Goal: Complete application form

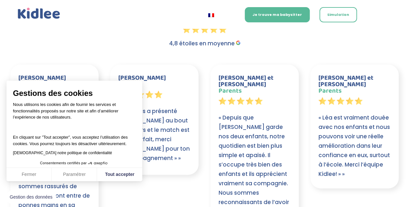
scroll to position [694, 0]
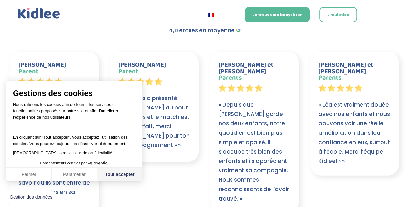
click at [120, 181] on button "Tout accepter" at bounding box center [119, 175] width 45 height 14
checkbox input "true"
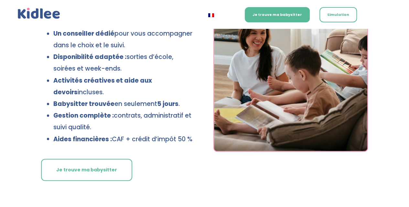
scroll to position [115, 0]
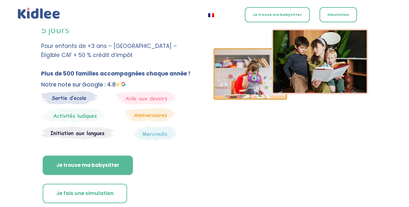
click at [270, 10] on link "Je trouve ma babysitter" at bounding box center [277, 14] width 65 height 15
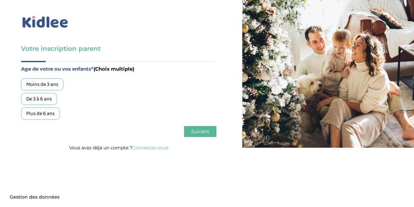
click at [40, 81] on div "Moins de 3 ans" at bounding box center [42, 84] width 42 height 12
click at [34, 103] on div "De 3 à 6 ans" at bounding box center [39, 99] width 36 height 12
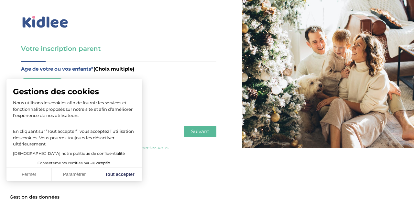
click at [43, 83] on div "Gestions des cookies Nous utilisons les cookies afin de fournir les services et…" at bounding box center [74, 119] width 136 height 80
click at [119, 172] on button "Tout accepter" at bounding box center [119, 175] width 45 height 14
checkbox input "true"
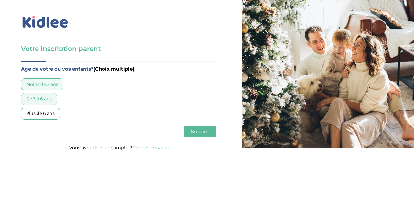
click at [49, 83] on div "Moins de 3 ans" at bounding box center [42, 84] width 42 height 12
click at [201, 132] on span "Suivant" at bounding box center [200, 131] width 18 height 6
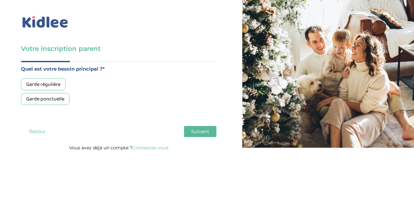
click at [57, 86] on div "Garde régulière" at bounding box center [43, 84] width 45 height 12
click at [199, 131] on span "Suivant" at bounding box center [200, 131] width 18 height 6
click at [61, 112] on div "Plus de 50h/mois" at bounding box center [45, 113] width 48 height 12
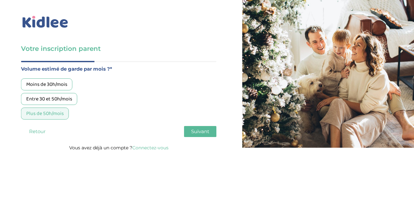
click at [199, 132] on span "Suivant" at bounding box center [200, 131] width 18 height 6
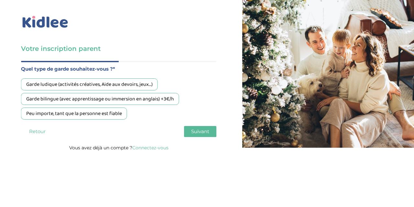
click at [113, 118] on div "Peu importe, tant que la personne est fiable" at bounding box center [74, 113] width 106 height 12
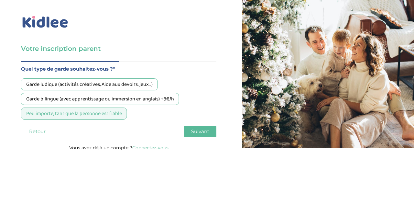
click at [202, 129] on span "Suivant" at bounding box center [200, 131] width 18 height 6
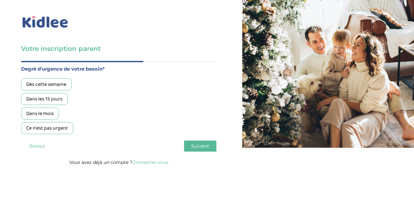
click at [67, 125] on div "Ce n'est pas urgent" at bounding box center [47, 128] width 52 height 12
click at [204, 144] on span "Suivant" at bounding box center [200, 146] width 18 height 6
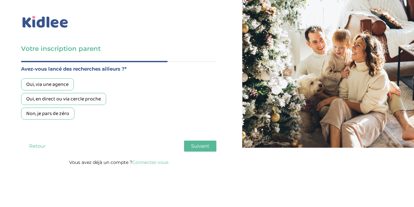
click at [58, 112] on div "Non, je pars de zéro" at bounding box center [47, 113] width 53 height 12
click at [205, 148] on span "Suivant" at bounding box center [200, 146] width 18 height 6
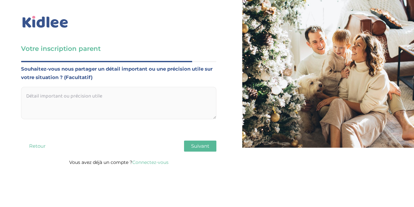
click at [205, 148] on span "Suivant" at bounding box center [200, 146] width 18 height 6
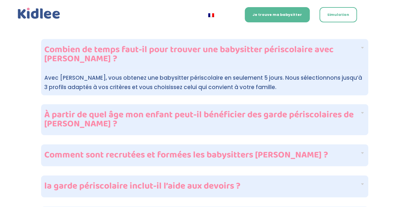
scroll to position [1628, 0]
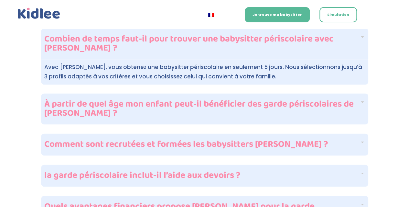
click at [348, 140] on h4 "Comment sont recrutées et formées les babysitters [PERSON_NAME] ?" at bounding box center [202, 144] width 316 height 9
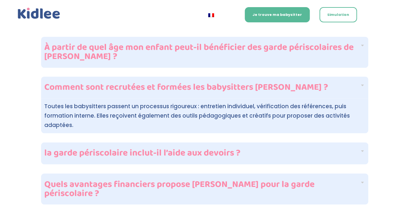
scroll to position [1705, 0]
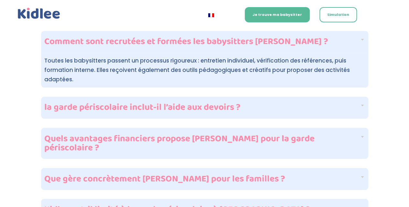
click at [318, 103] on h4 "la garde périscolaire inclut-il l’aide aux devoirs ?" at bounding box center [202, 107] width 316 height 9
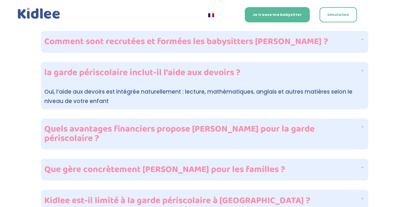
click at [358, 158] on div "Que gère concrètement [PERSON_NAME] pour les familles ?" at bounding box center [204, 169] width 327 height 22
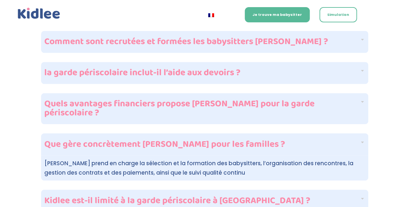
scroll to position [1755, 0]
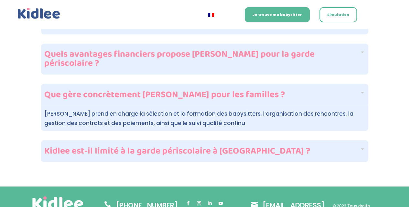
click at [333, 140] on div "Kidlee est-il limité à la garde périscolaire à [GEOGRAPHIC_DATA] ?" at bounding box center [204, 151] width 327 height 22
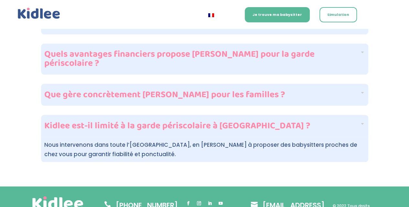
scroll to position [0, 0]
